Goal: Transaction & Acquisition: Purchase product/service

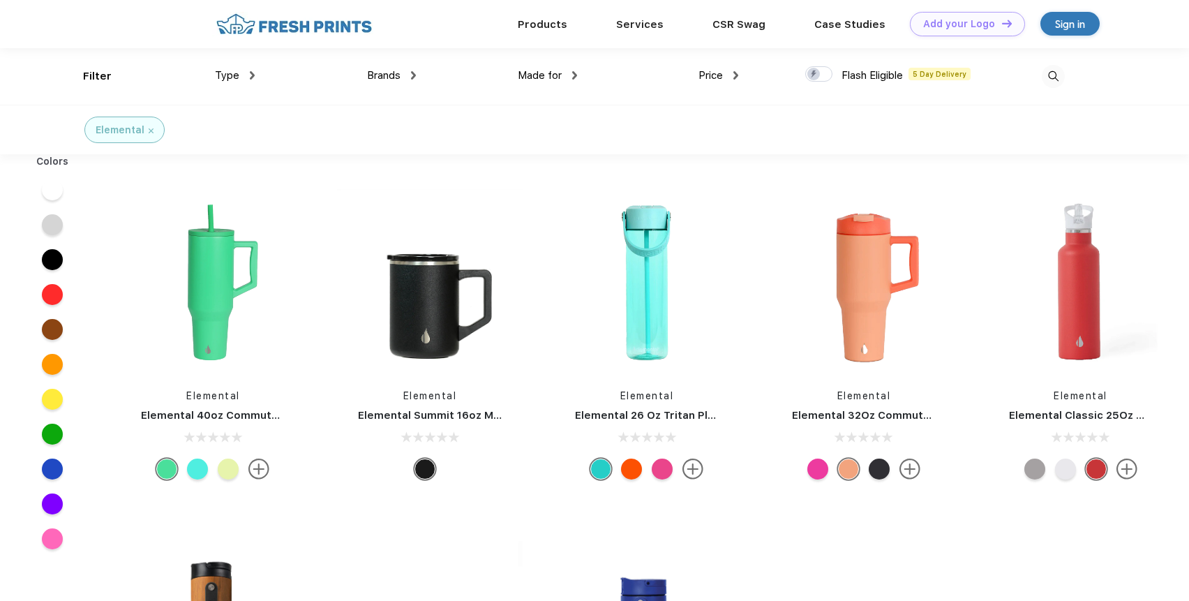
click at [243, 76] on div "Type" at bounding box center [235, 76] width 40 height 16
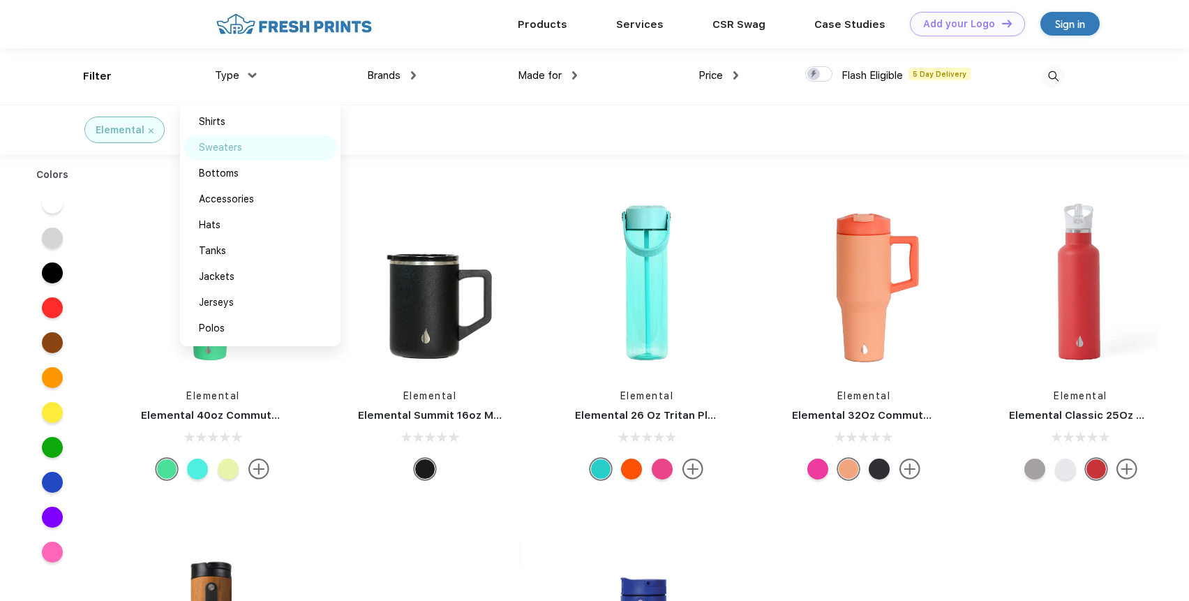
click at [227, 148] on div "Sweaters" at bounding box center [220, 147] width 43 height 15
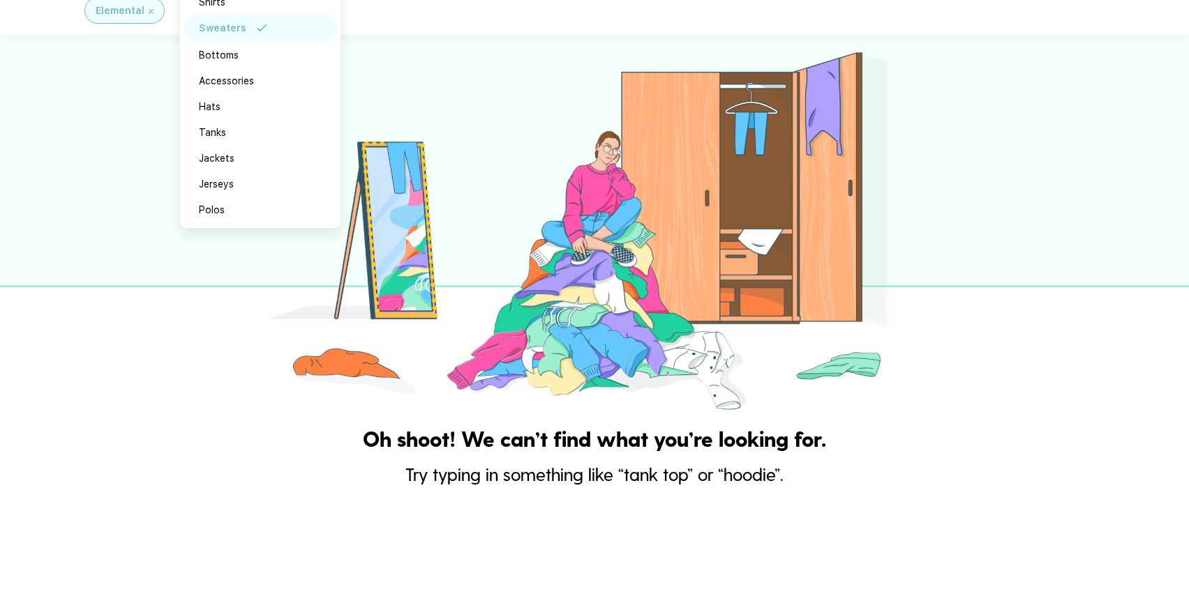
scroll to position [204, 0]
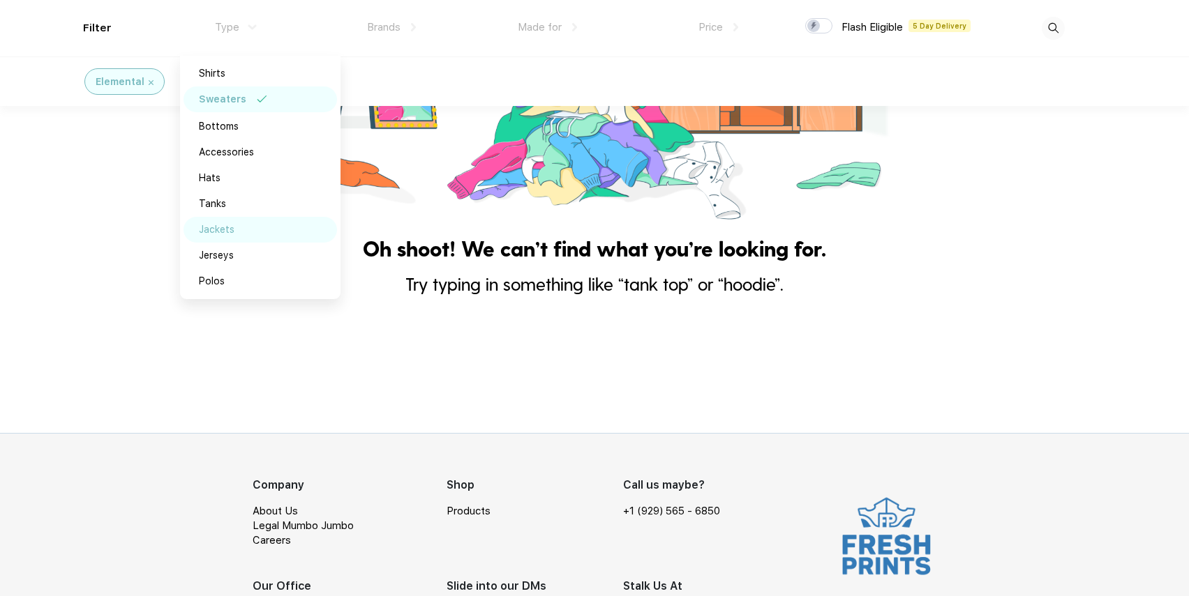
click at [223, 225] on div "Jackets" at bounding box center [217, 230] width 36 height 15
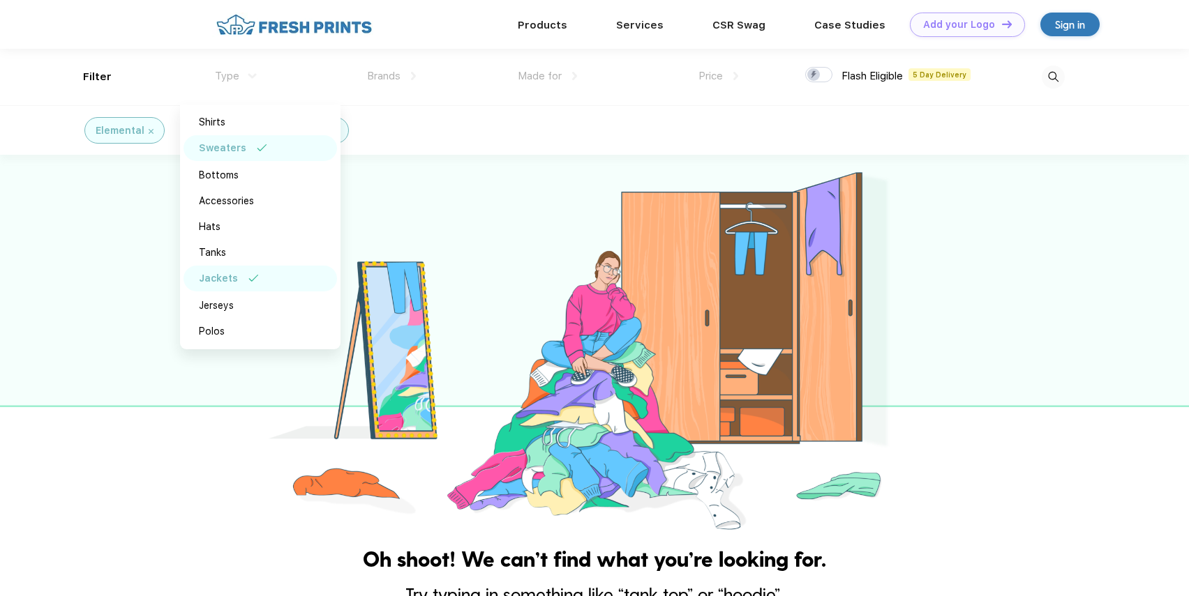
click at [264, 145] on img at bounding box center [262, 147] width 10 height 7
click at [335, 13] on img at bounding box center [294, 25] width 164 height 24
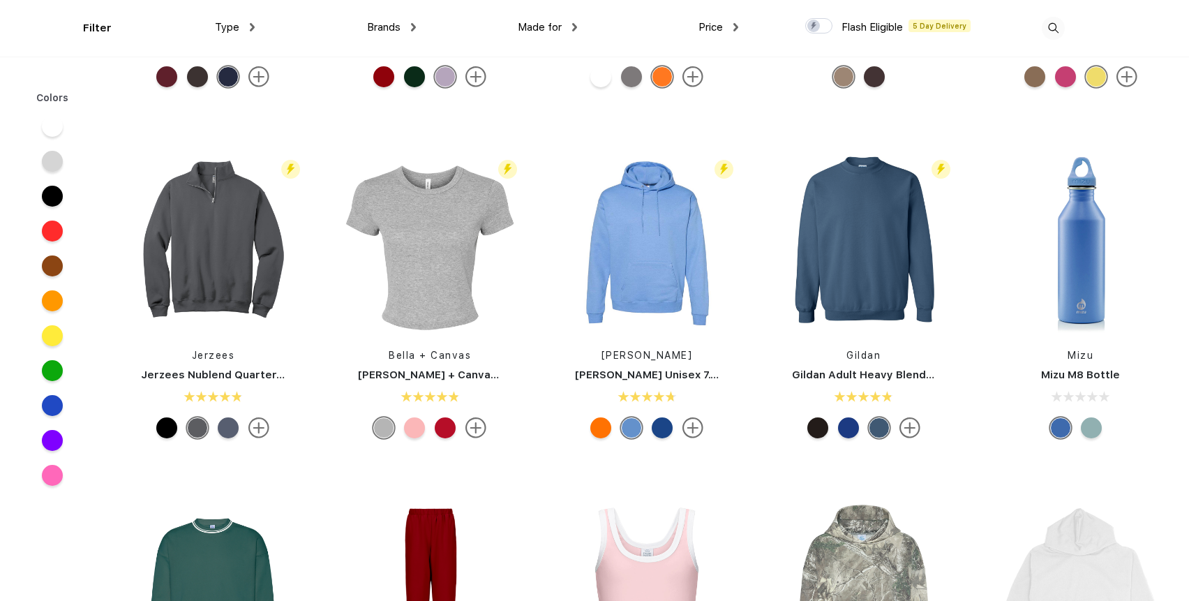
scroll to position [990, 0]
click at [225, 280] on img at bounding box center [213, 241] width 186 height 186
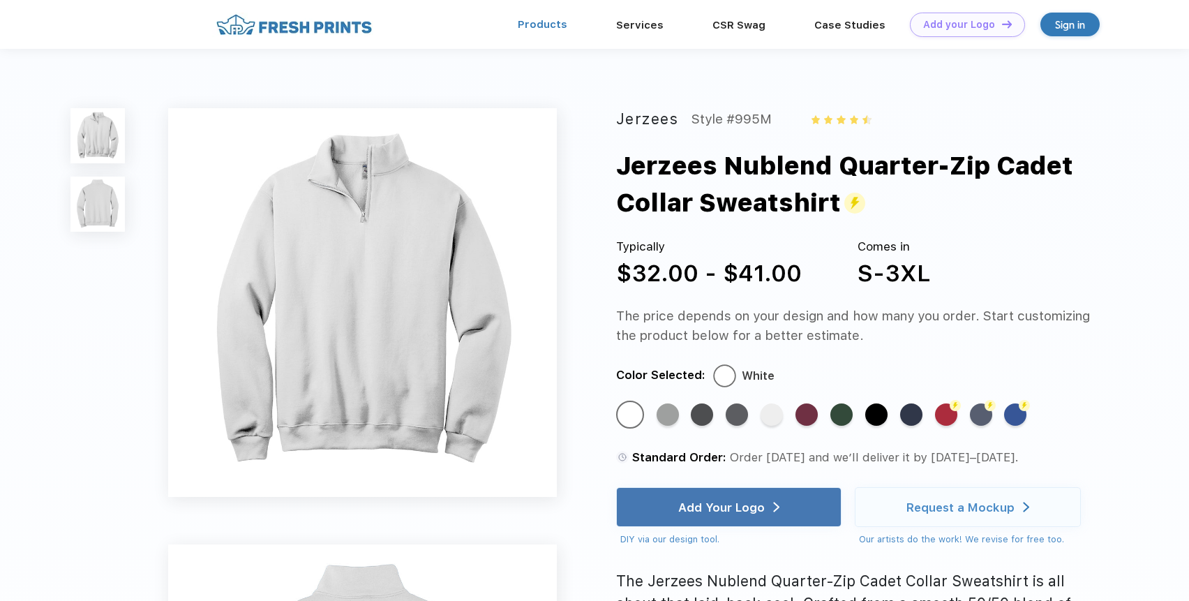
click at [541, 25] on link "Products" at bounding box center [543, 24] width 50 height 13
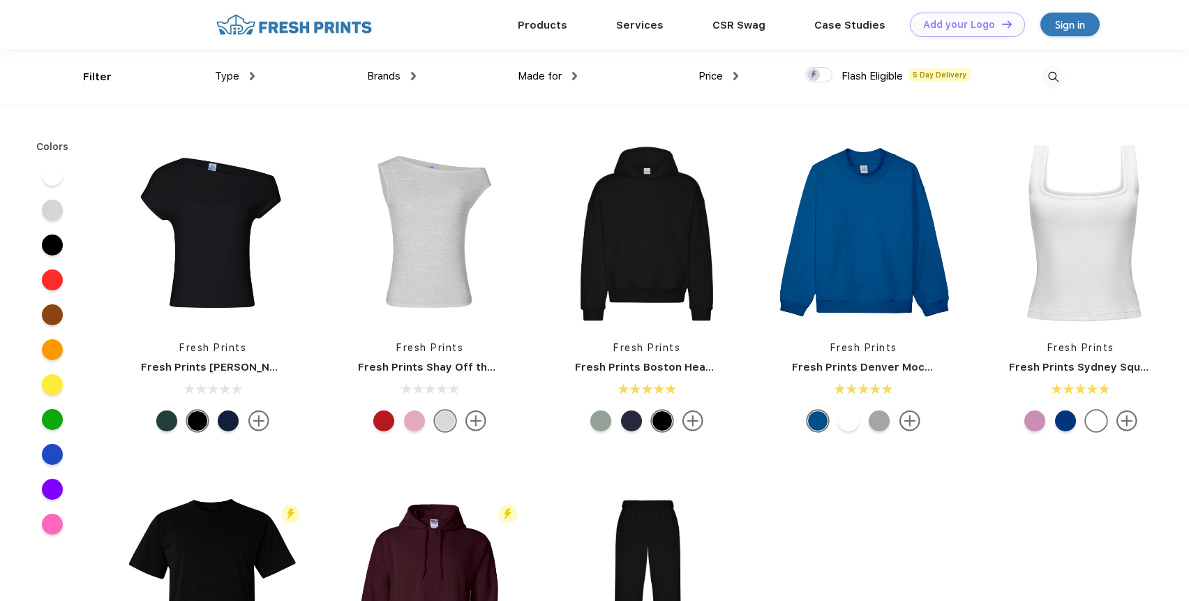
scroll to position [1, 0]
click at [253, 75] on img at bounding box center [252, 75] width 5 height 8
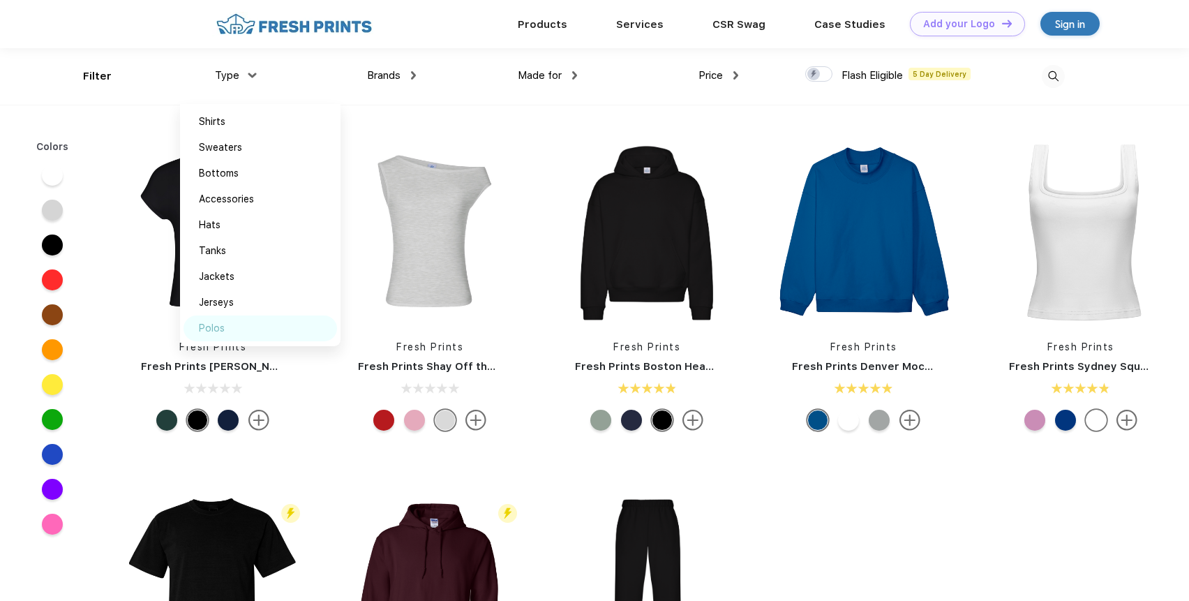
click at [232, 328] on div "Polos" at bounding box center [259, 328] width 153 height 26
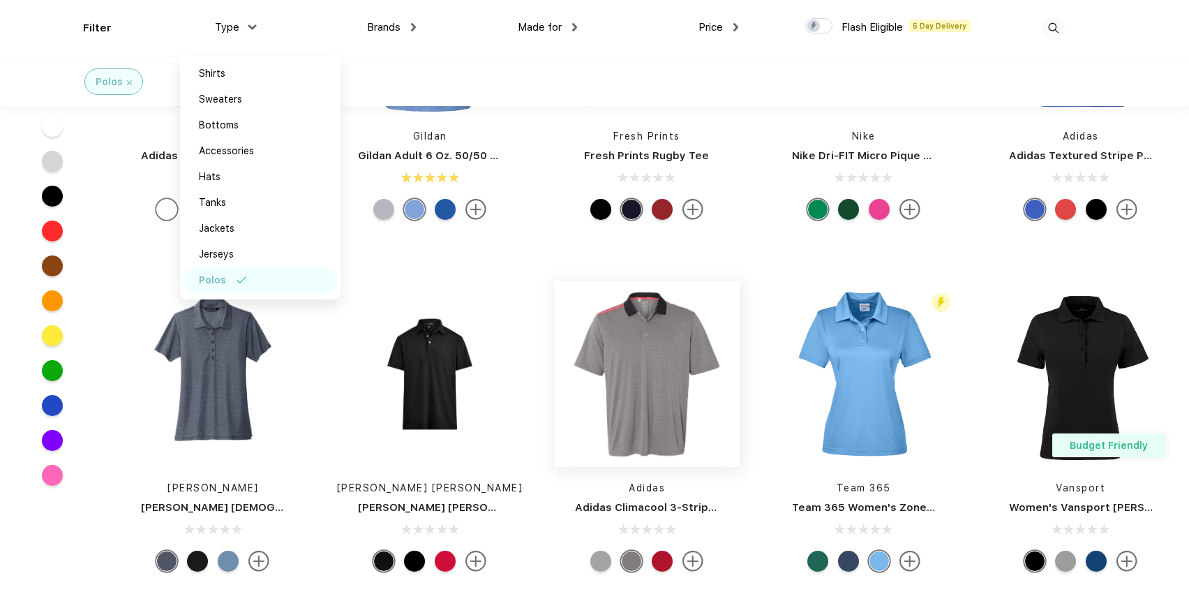
scroll to position [155, 0]
click at [387, 71] on div "Polos" at bounding box center [594, 81] width 1189 height 50
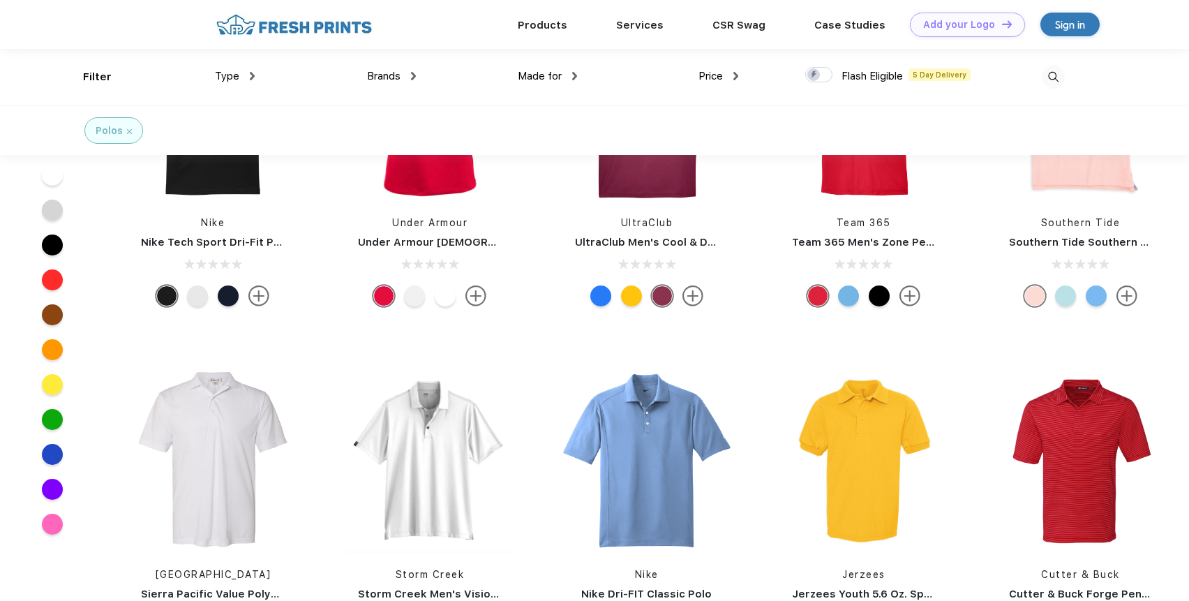
scroll to position [633, 0]
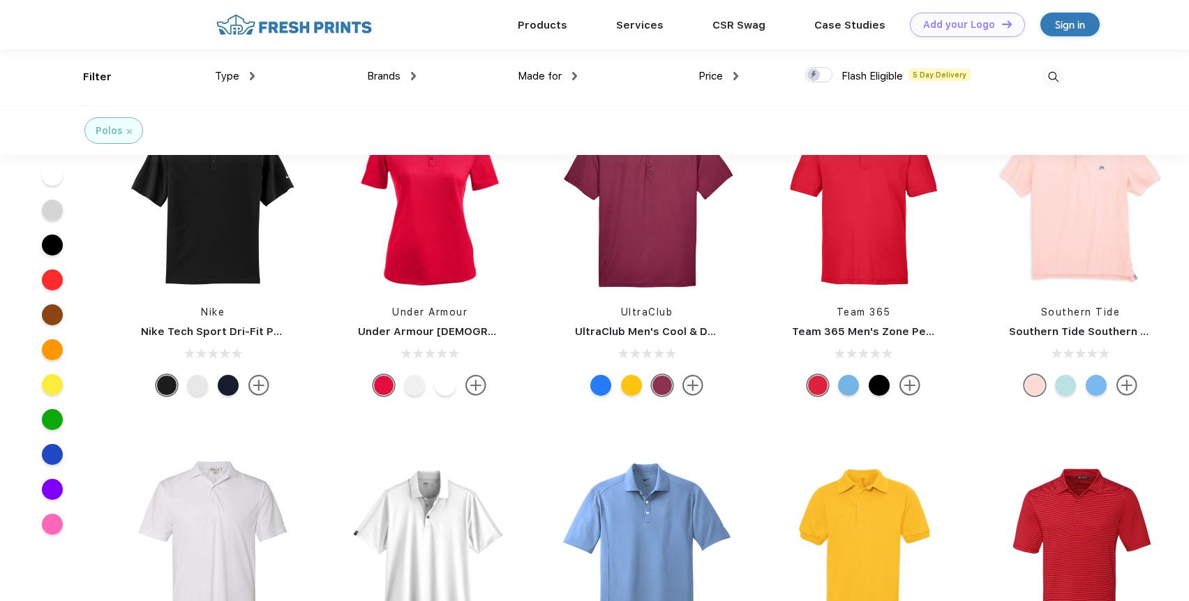
click at [723, 68] on div "Price" at bounding box center [718, 76] width 40 height 16
click at [702, 110] on div "$" at bounding box center [743, 123] width 153 height 26
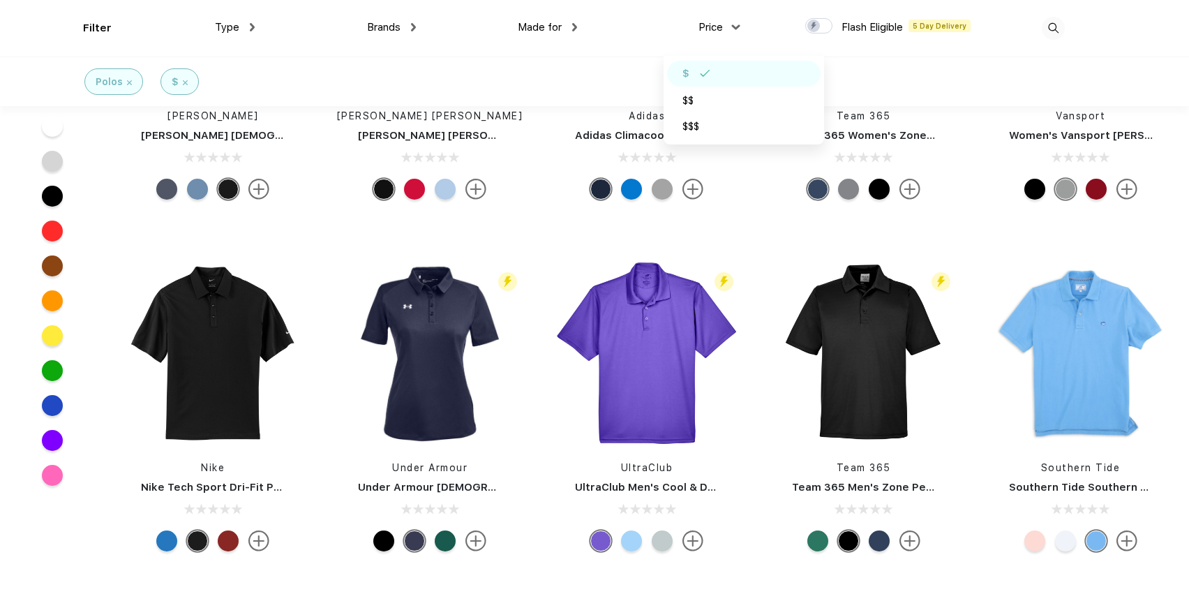
scroll to position [545, 0]
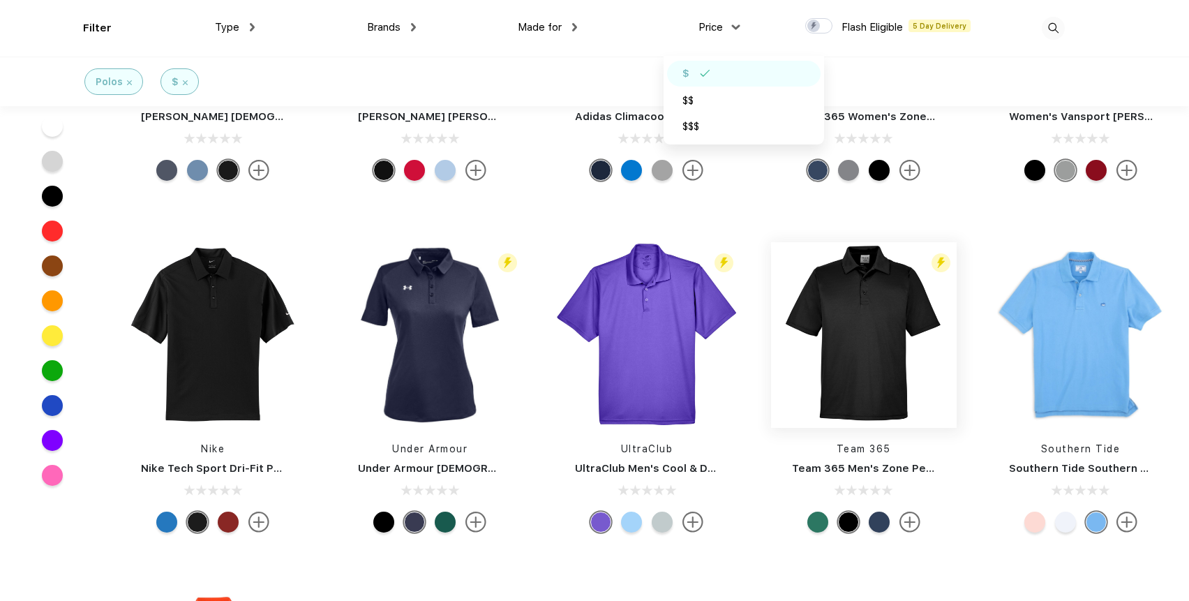
click at [861, 315] on img at bounding box center [864, 335] width 186 height 186
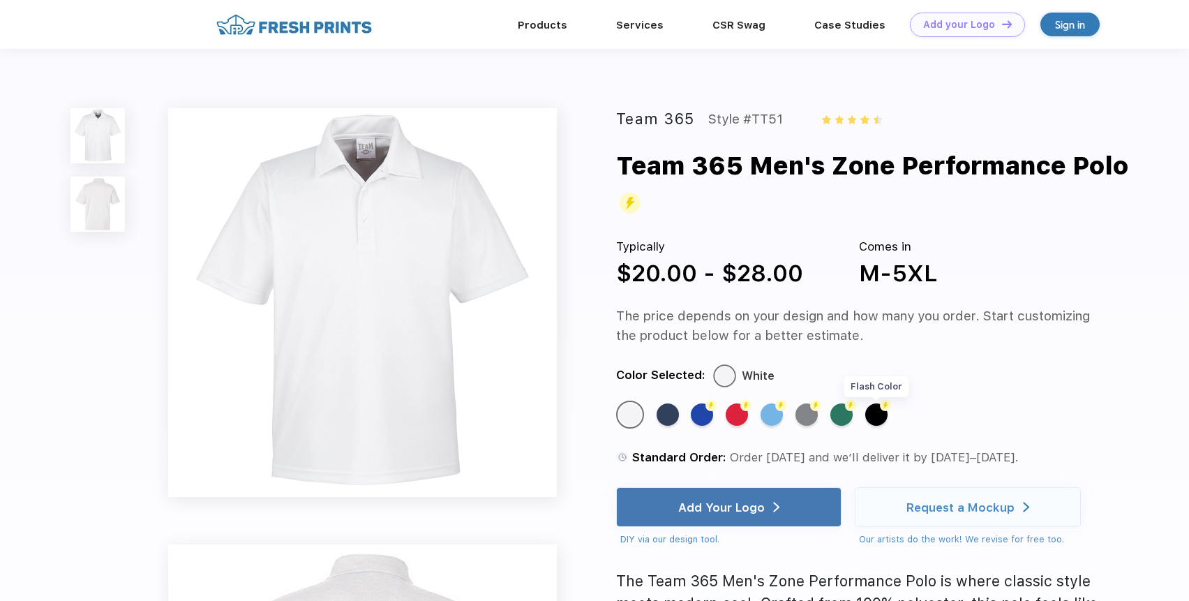
click at [872, 421] on div "Flash Color" at bounding box center [876, 414] width 22 height 22
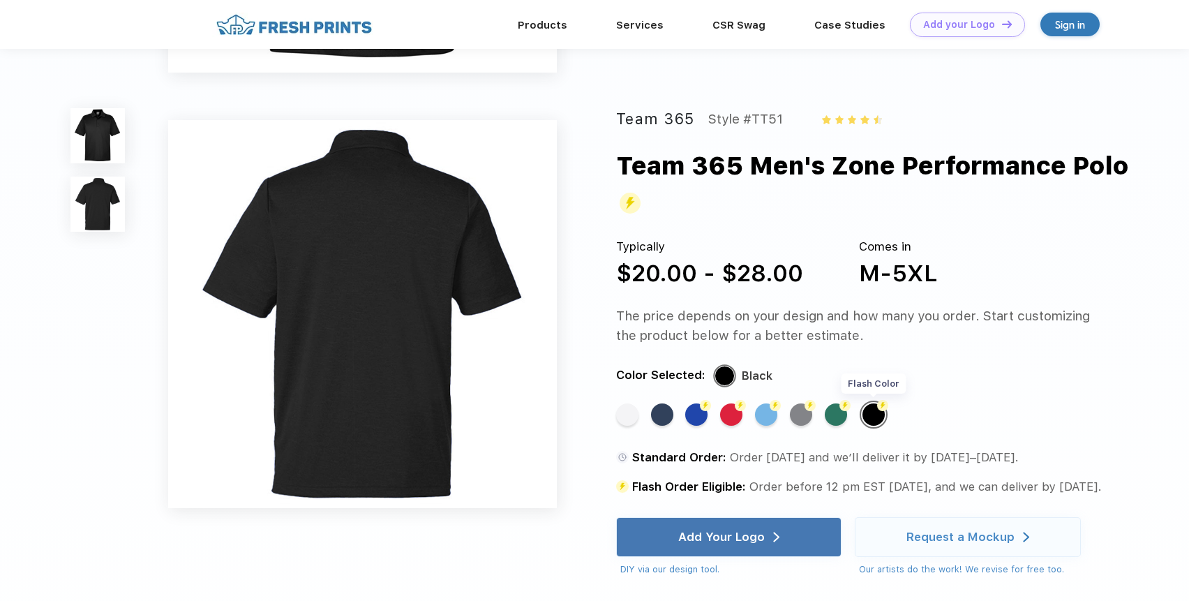
scroll to position [393, 0]
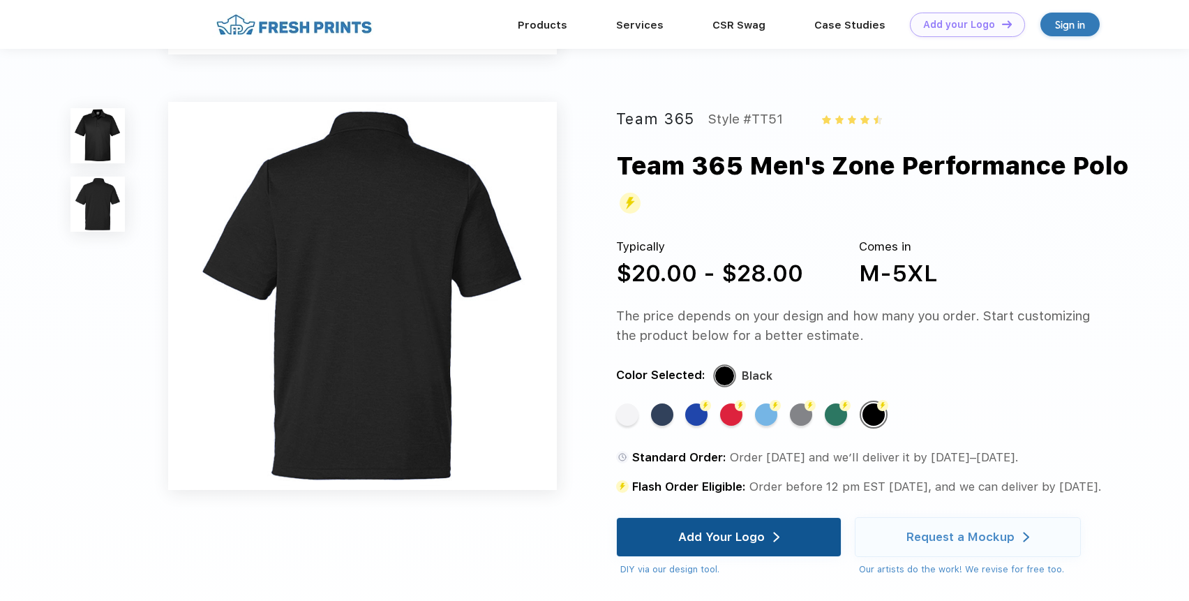
click at [776, 539] on img at bounding box center [776, 536] width 6 height 10
